Goal: Transaction & Acquisition: Purchase product/service

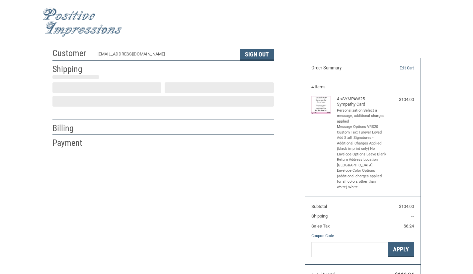
scroll to position [6, 0]
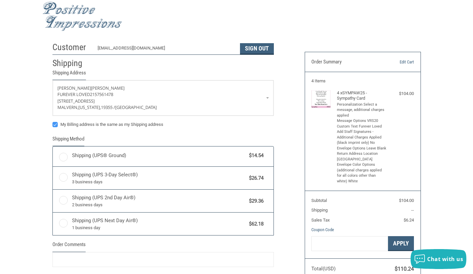
radio input "true"
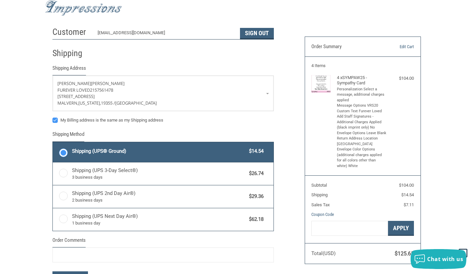
scroll to position [0, 0]
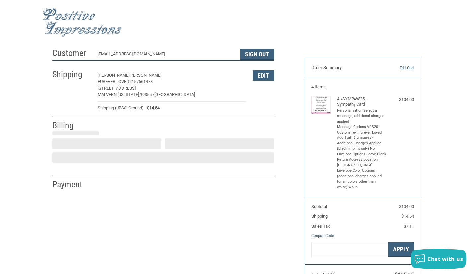
select select "US"
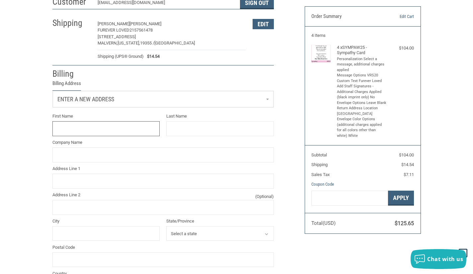
scroll to position [49, 0]
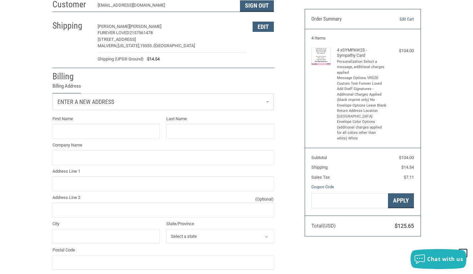
click at [120, 101] on link "Enter a new address" at bounding box center [163, 102] width 221 height 16
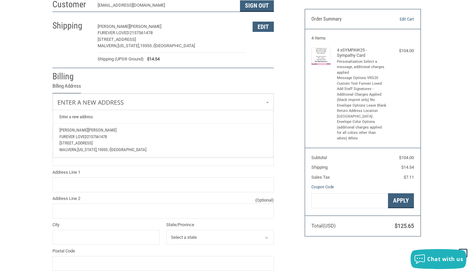
click at [109, 143] on p "[STREET_ADDRESS]" at bounding box center [162, 143] width 207 height 7
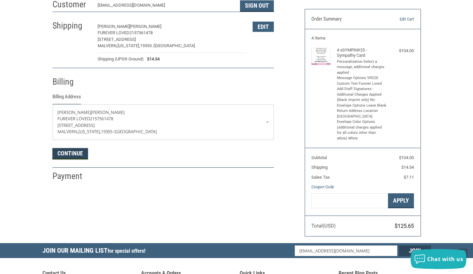
click at [77, 151] on button "Continue" at bounding box center [70, 153] width 36 height 11
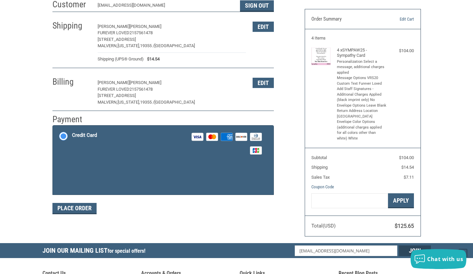
scroll to position [64, 0]
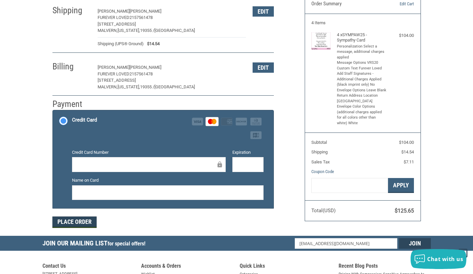
click at [80, 223] on button "Place Order" at bounding box center [74, 221] width 44 height 11
